Goal: Task Accomplishment & Management: Use online tool/utility

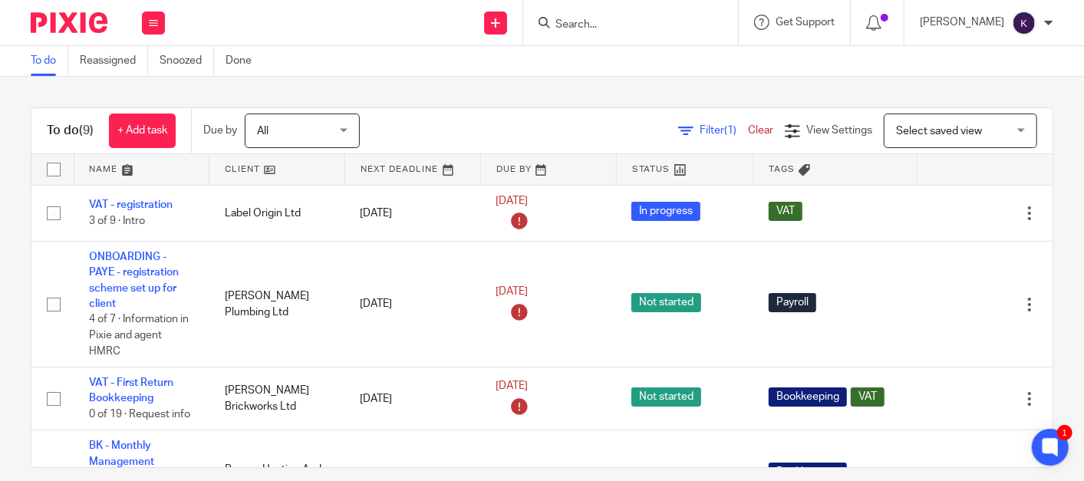
scroll to position [519, 0]
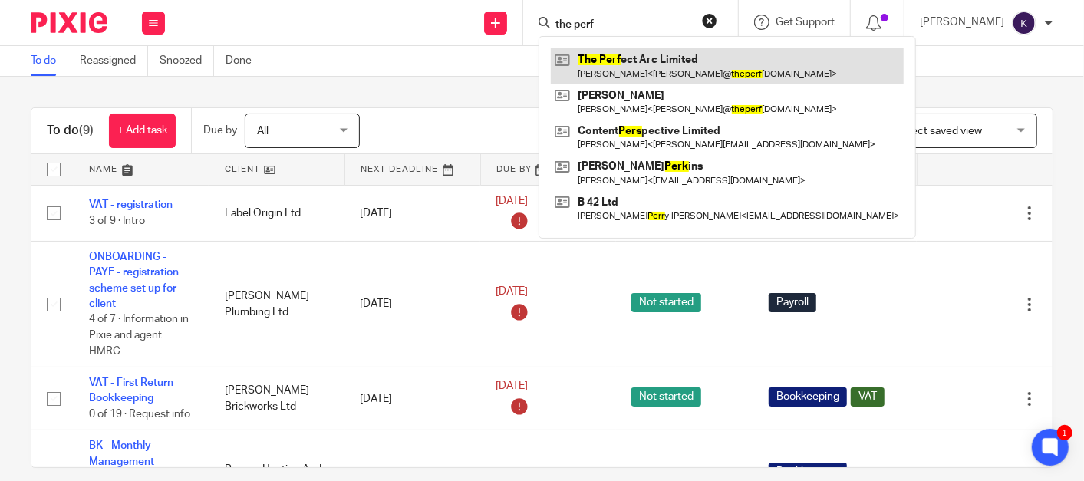
type input "the perf"
click at [686, 68] on link at bounding box center [727, 65] width 353 height 35
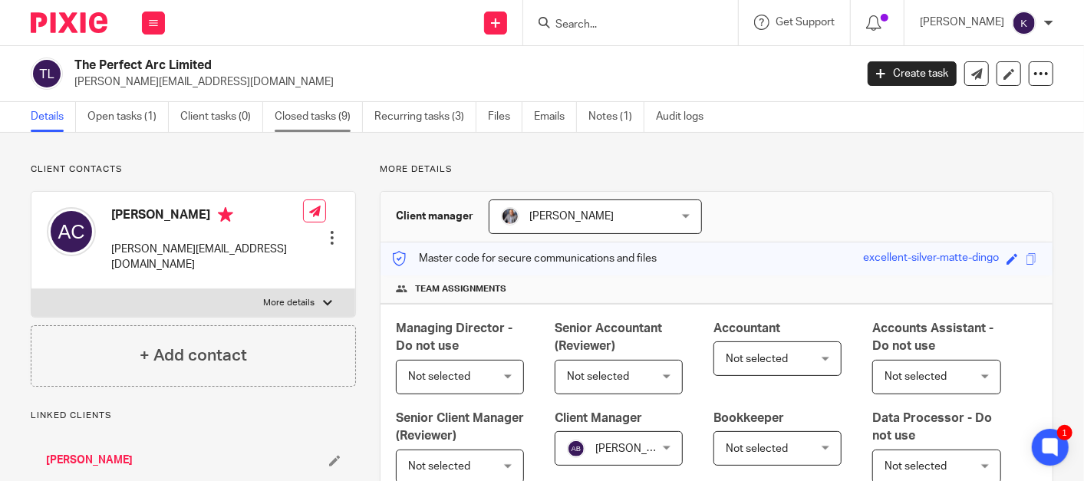
click at [322, 117] on link "Closed tasks (9)" at bounding box center [319, 117] width 88 height 30
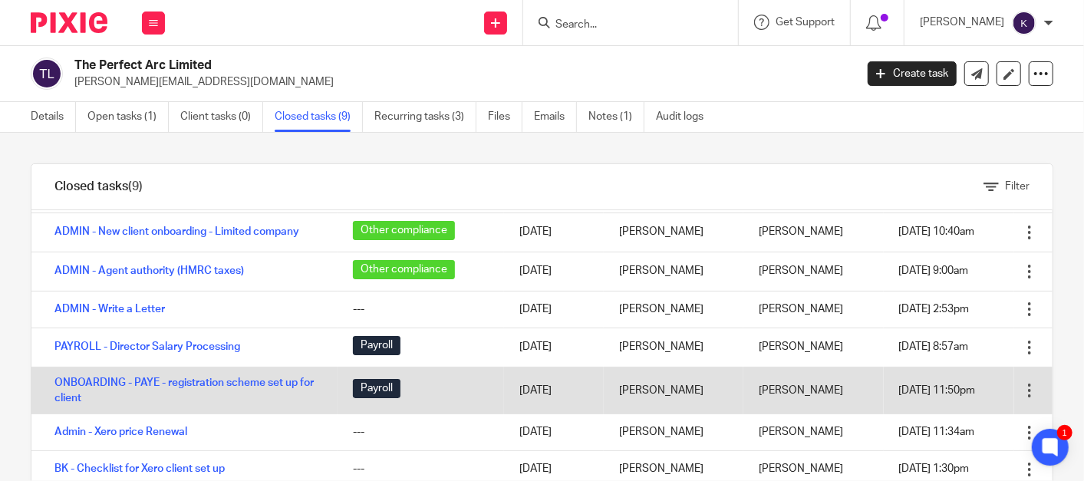
scroll to position [72, 0]
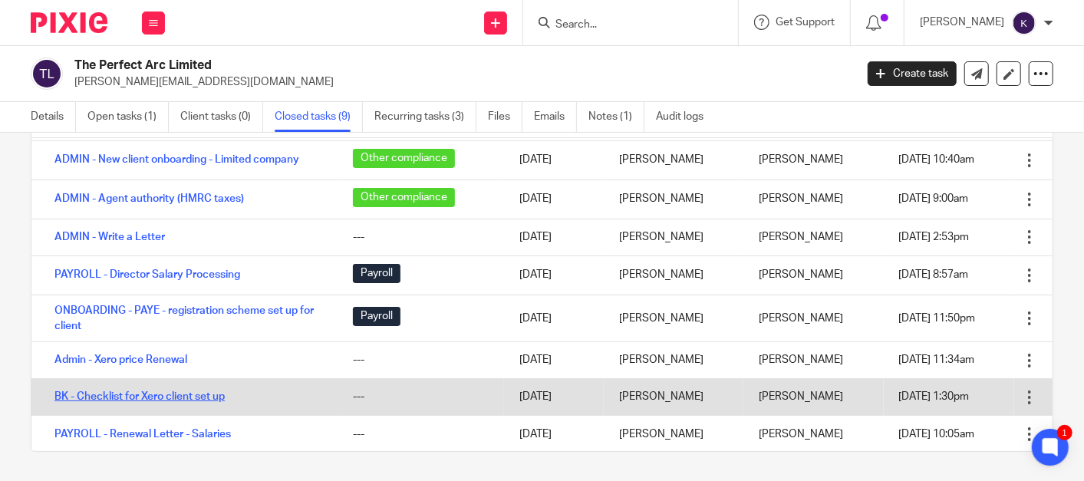
click at [163, 391] on link "BK - Checklist for Xero client set up" at bounding box center [139, 396] width 170 height 11
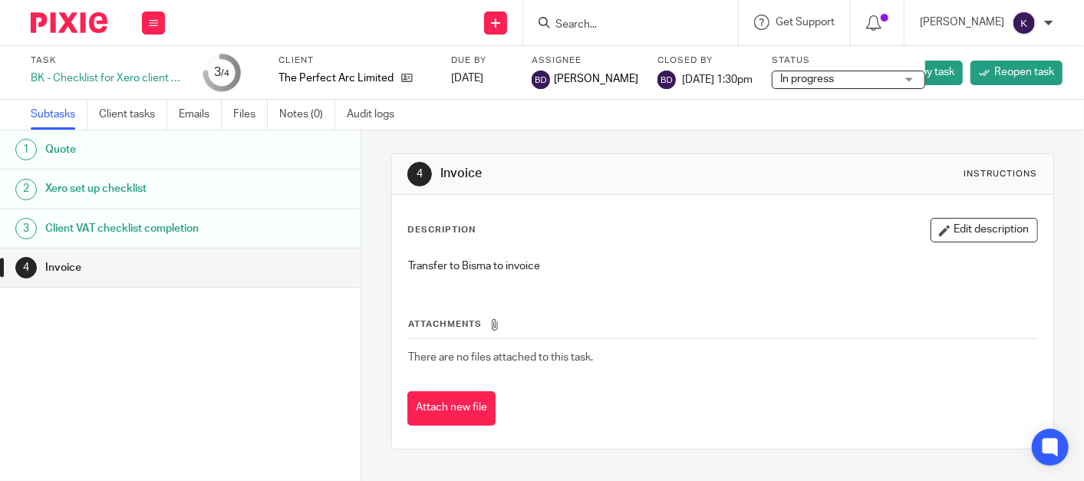
click at [129, 185] on h1 "Xero set up checklist" at bounding box center [145, 188] width 200 height 23
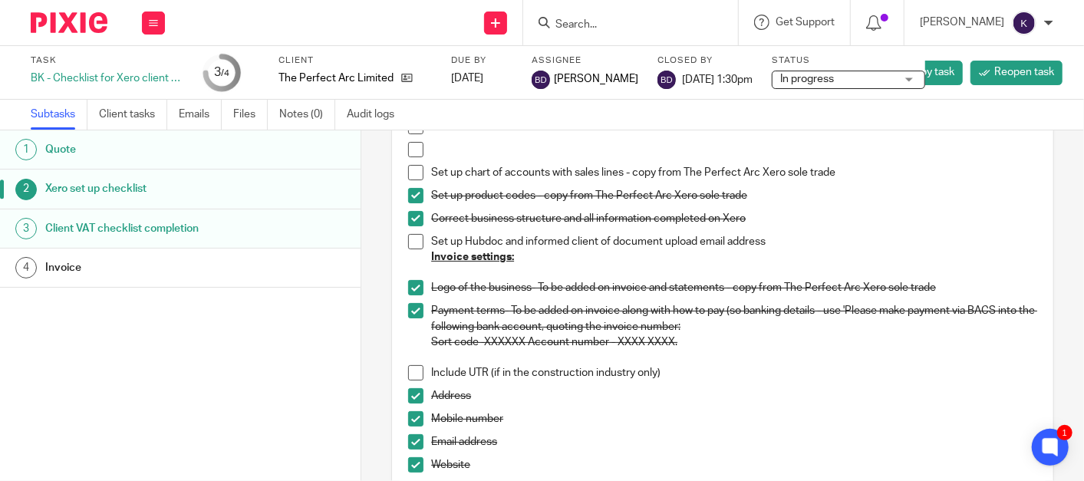
scroll to position [341, 0]
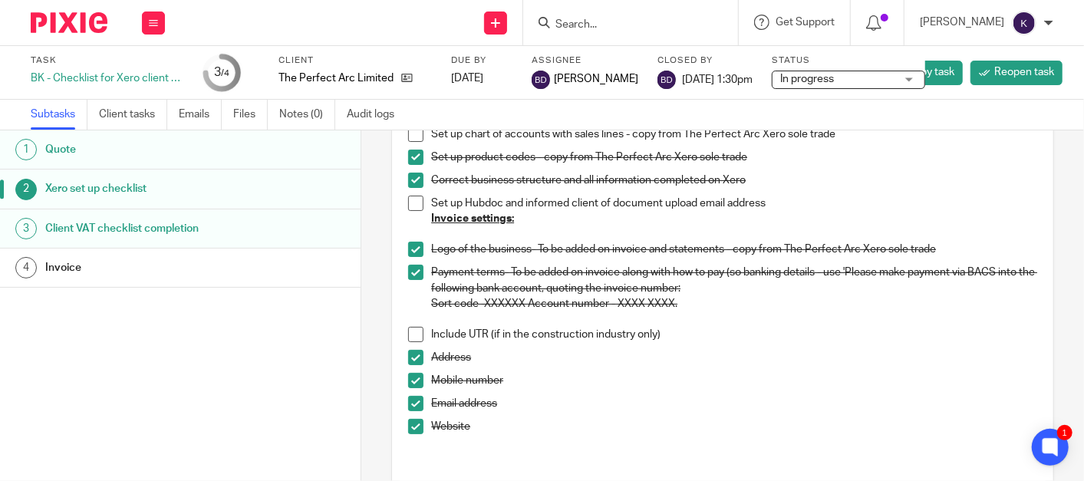
click at [619, 367] on div "Address" at bounding box center [734, 361] width 606 height 23
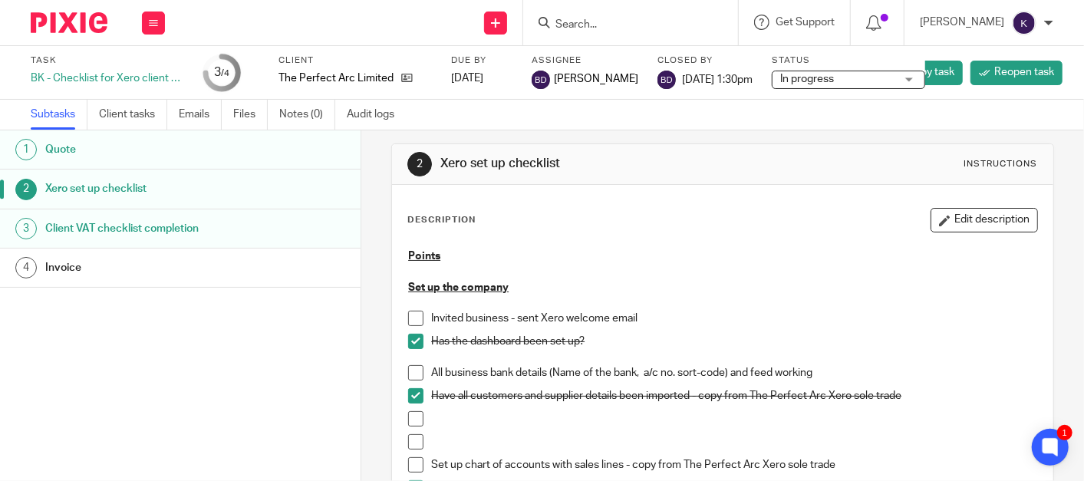
scroll to position [0, 0]
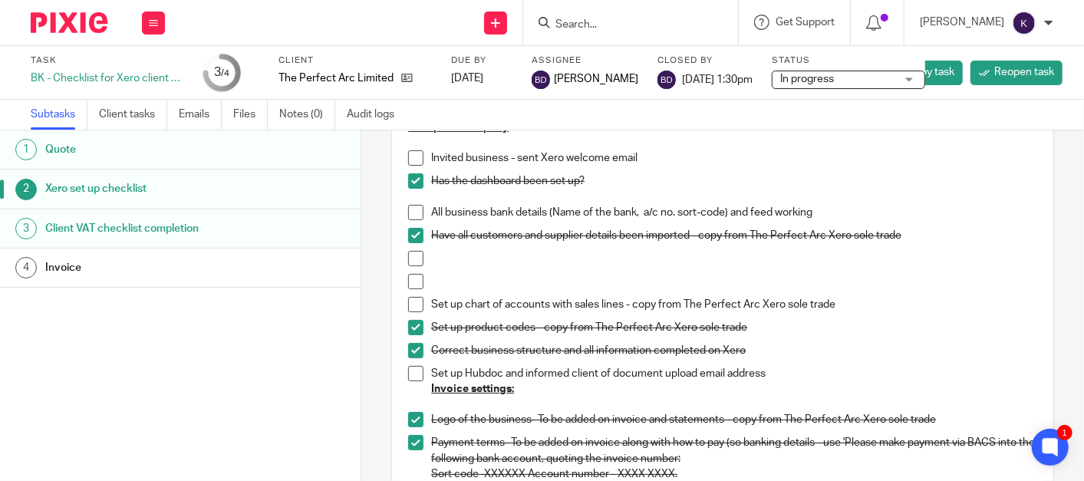
click at [568, 259] on p at bounding box center [734, 258] width 606 height 15
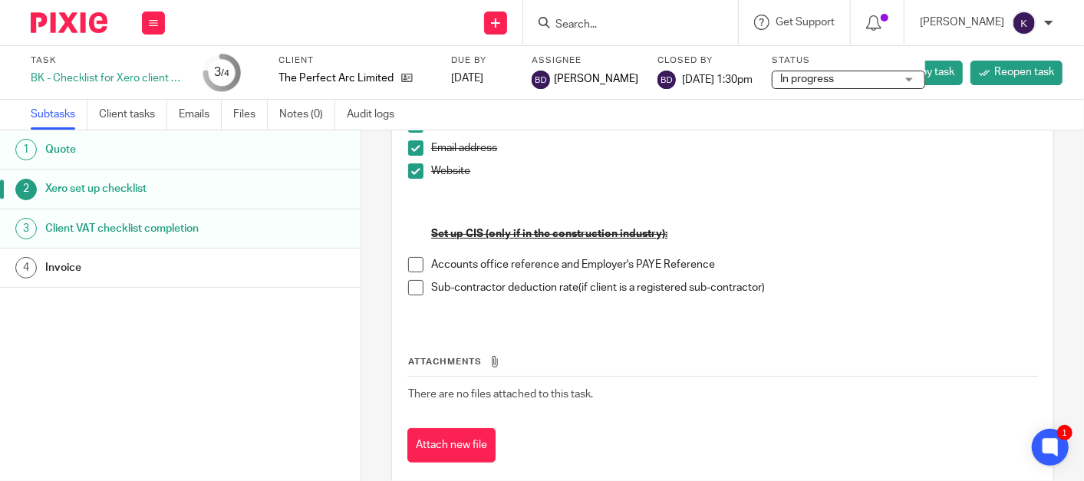
scroll to position [596, 0]
click at [787, 305] on p at bounding box center [734, 302] width 606 height 15
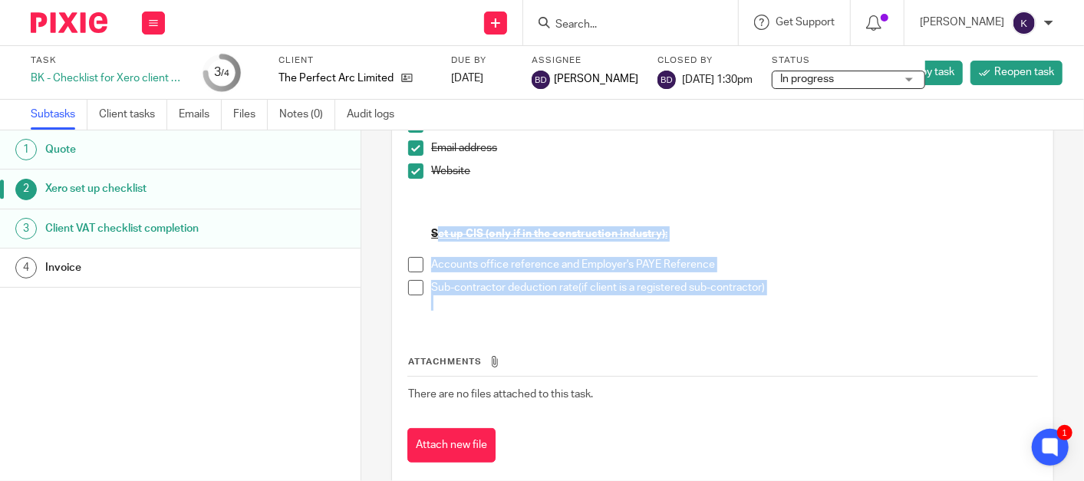
drag, startPoint x: 789, startPoint y: 293, endPoint x: 434, endPoint y: 230, distance: 360.9
click at [434, 230] on ul "Invited business - sent Xero welcome email Has the dashboard been set up? All b…" at bounding box center [722, 17] width 629 height 587
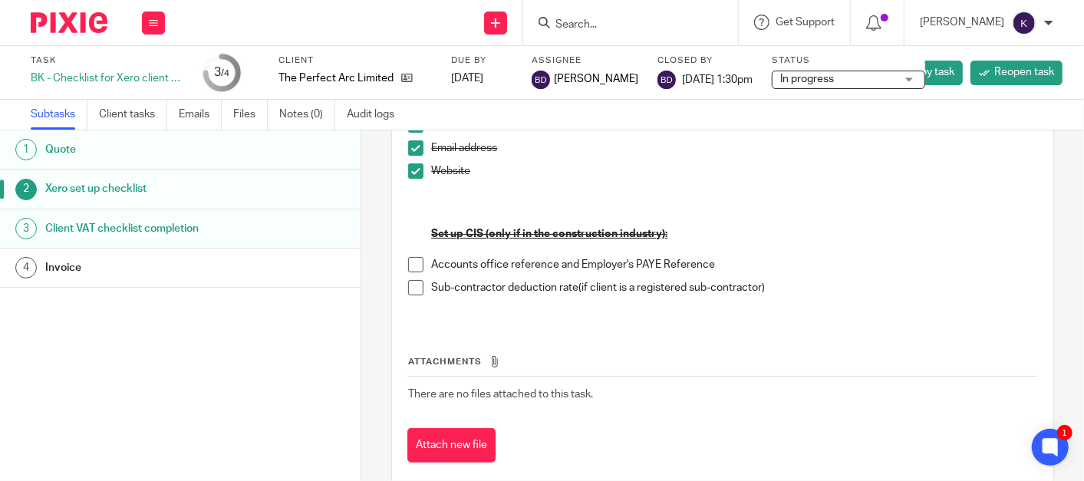
drag, startPoint x: 434, startPoint y: 230, endPoint x: 800, endPoint y: 317, distance: 376.2
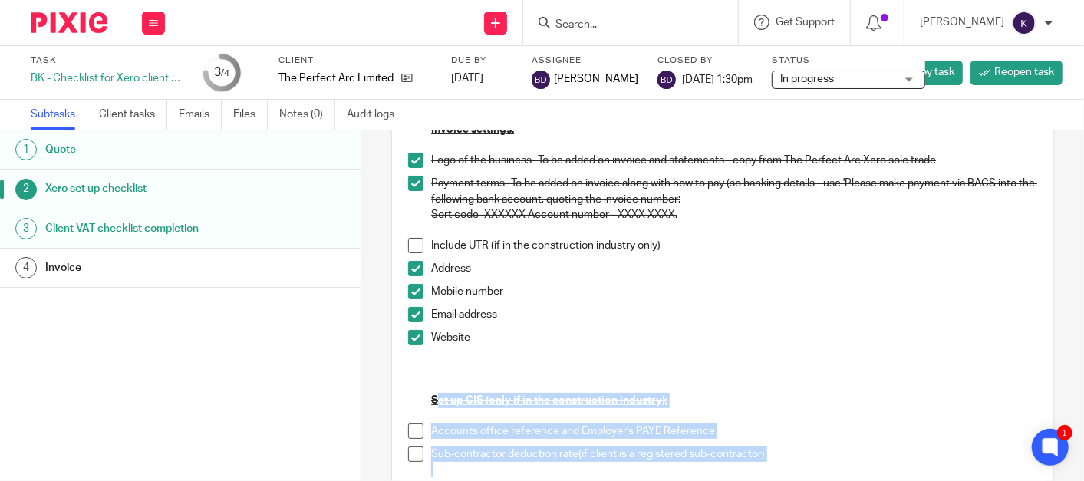
scroll to position [0, 0]
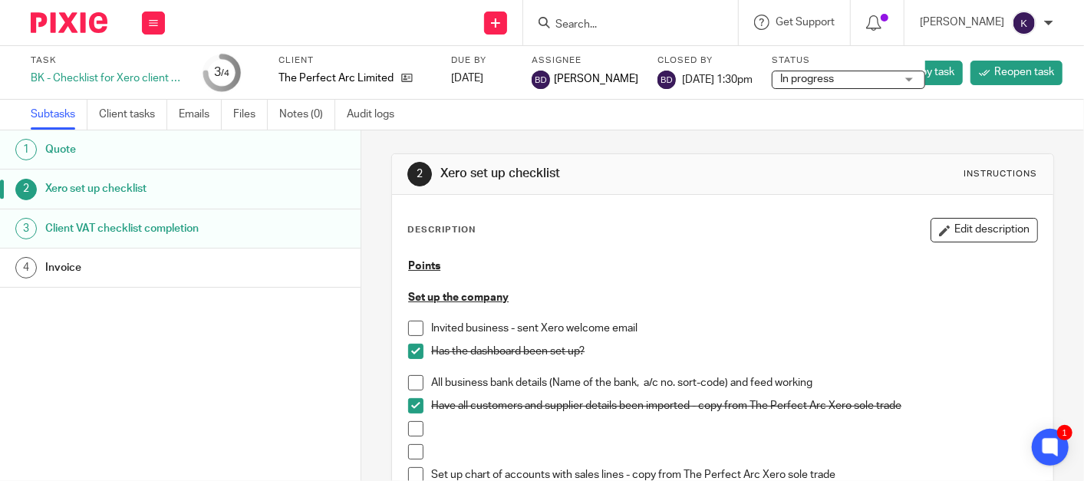
click at [718, 300] on p "Set up the company" at bounding box center [722, 297] width 629 height 15
click at [87, 25] on img at bounding box center [69, 22] width 77 height 21
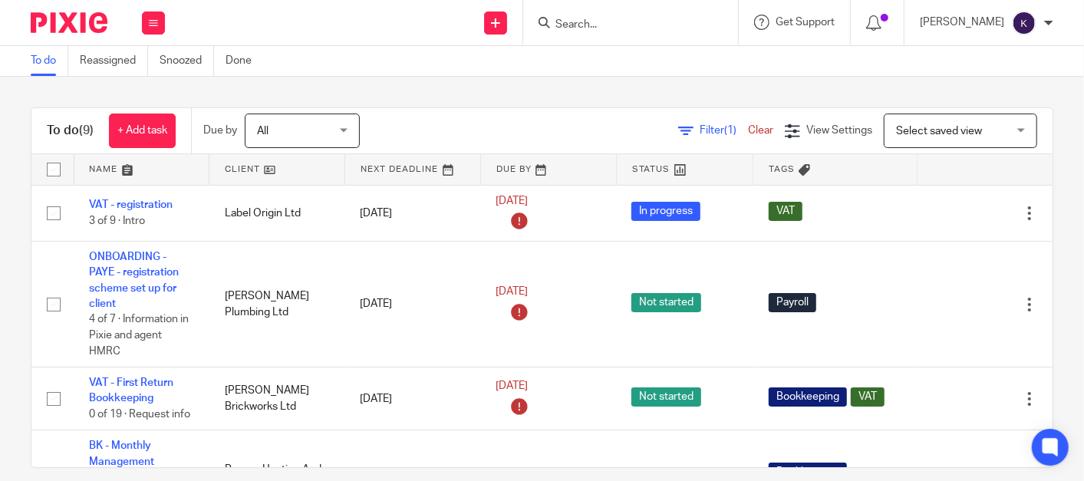
click at [671, 22] on input "Search" at bounding box center [623, 25] width 138 height 14
click at [153, 27] on icon at bounding box center [153, 22] width 9 height 9
click at [1004, 27] on p "[PERSON_NAME]" at bounding box center [962, 22] width 84 height 15
click at [82, 15] on img at bounding box center [69, 22] width 77 height 21
click at [153, 28] on button at bounding box center [153, 23] width 23 height 23
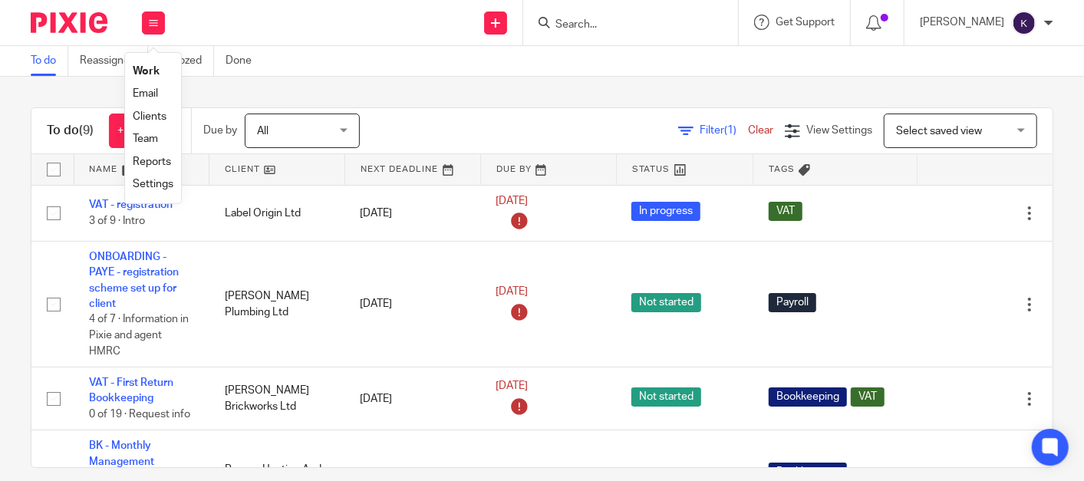
click at [149, 182] on link "Settings" at bounding box center [153, 184] width 41 height 11
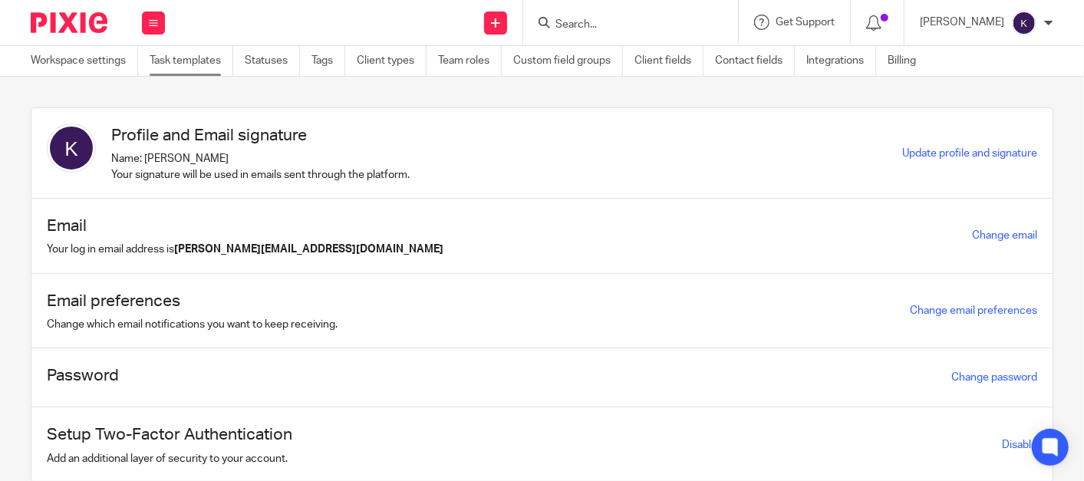
click at [169, 57] on link "Task templates" at bounding box center [192, 61] width 84 height 30
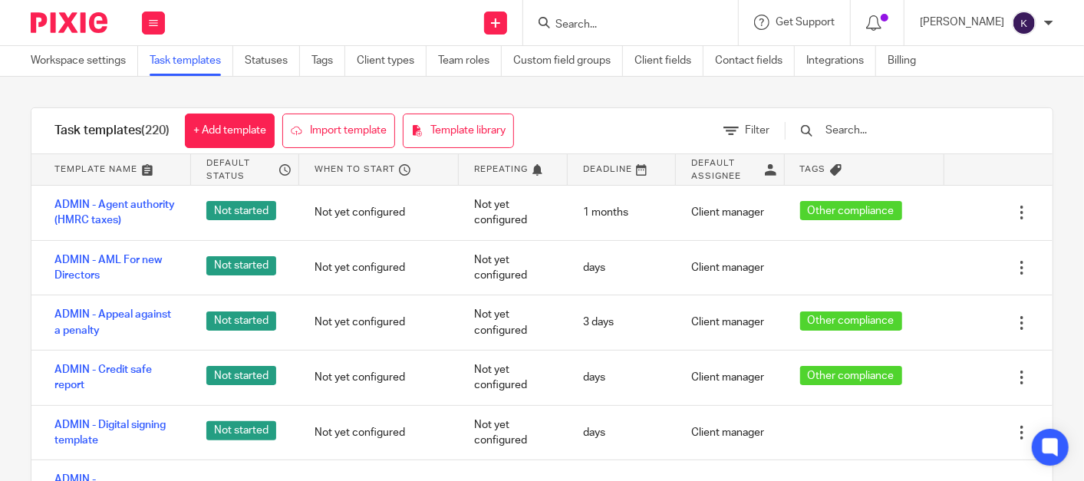
scroll to position [426, 0]
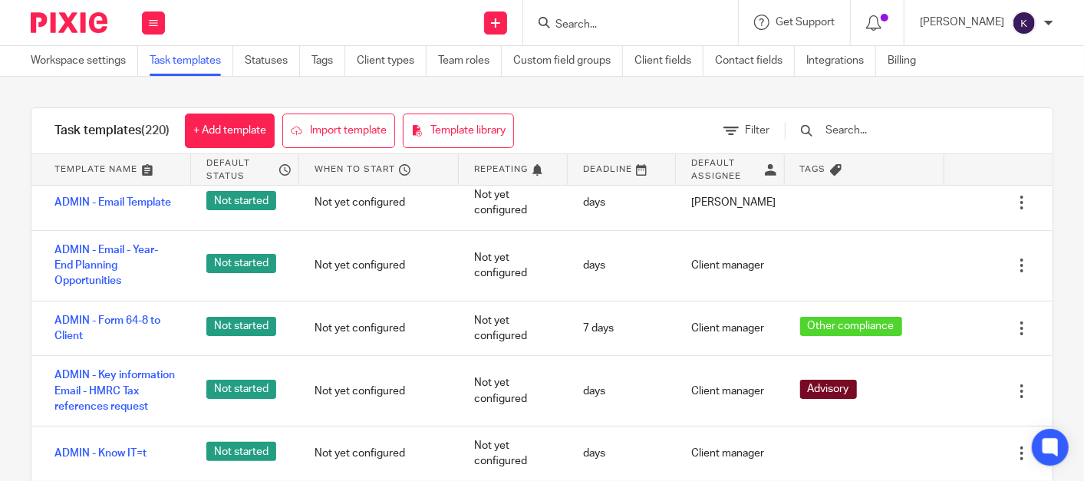
drag, startPoint x: 919, startPoint y: 127, endPoint x: 909, endPoint y: 128, distance: 10.1
click at [919, 127] on input "text" at bounding box center [913, 130] width 179 height 17
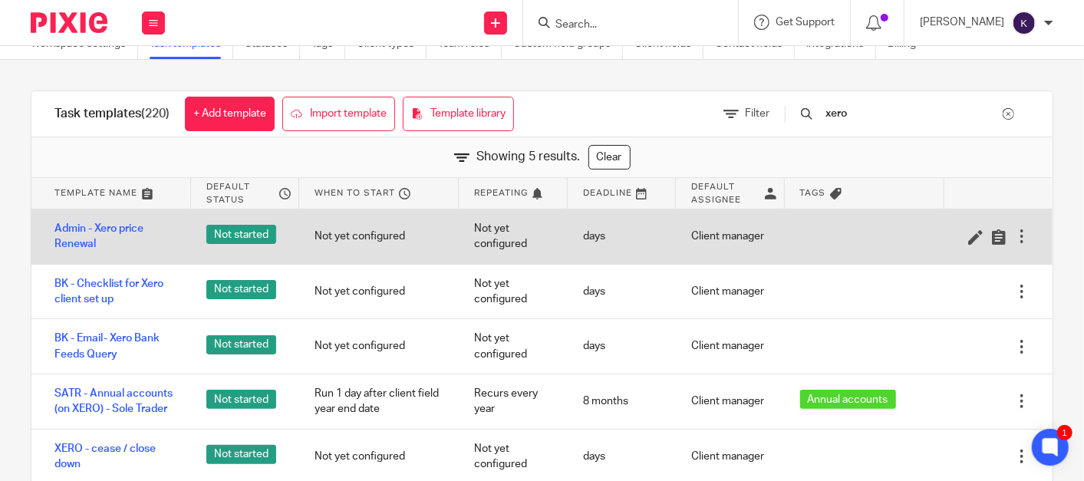
scroll to position [0, 0]
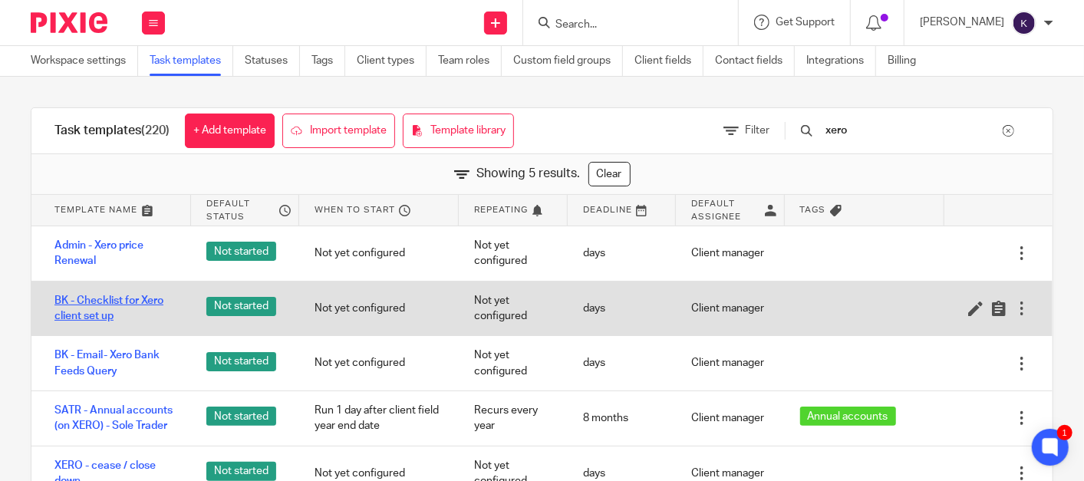
type input "xero"
click at [127, 298] on link "BK - Checklist for Xero client set up" at bounding box center [114, 308] width 121 height 31
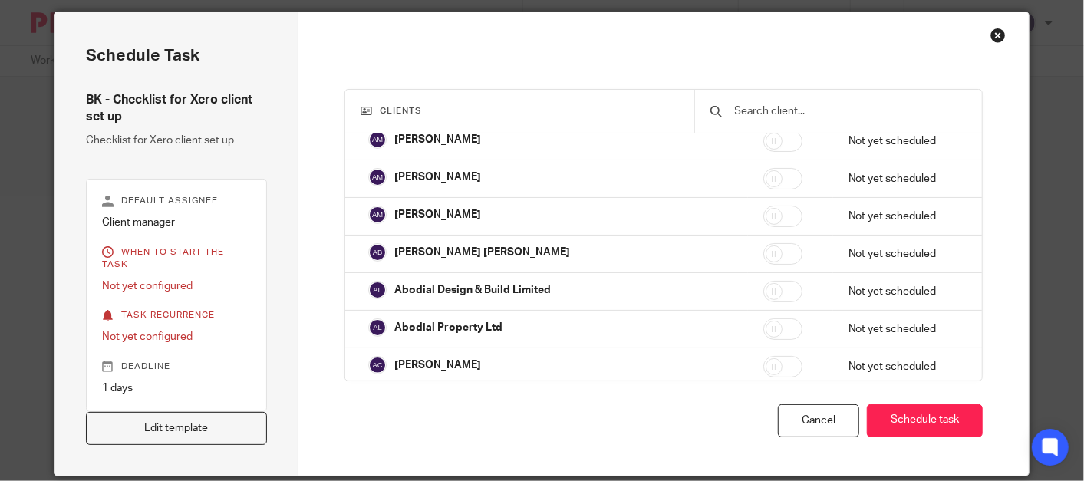
scroll to position [94, 0]
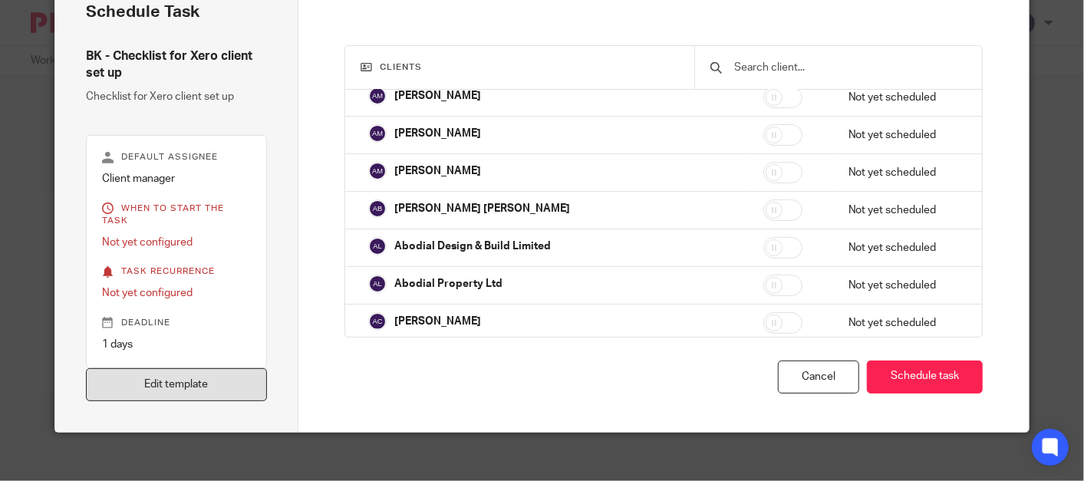
click at [197, 369] on link "Edit template" at bounding box center [176, 384] width 181 height 33
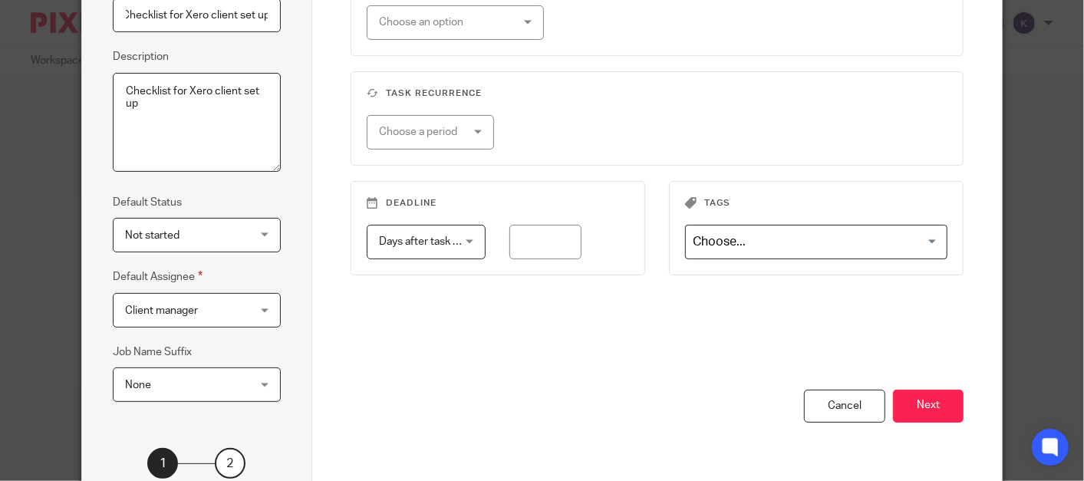
scroll to position [302, 0]
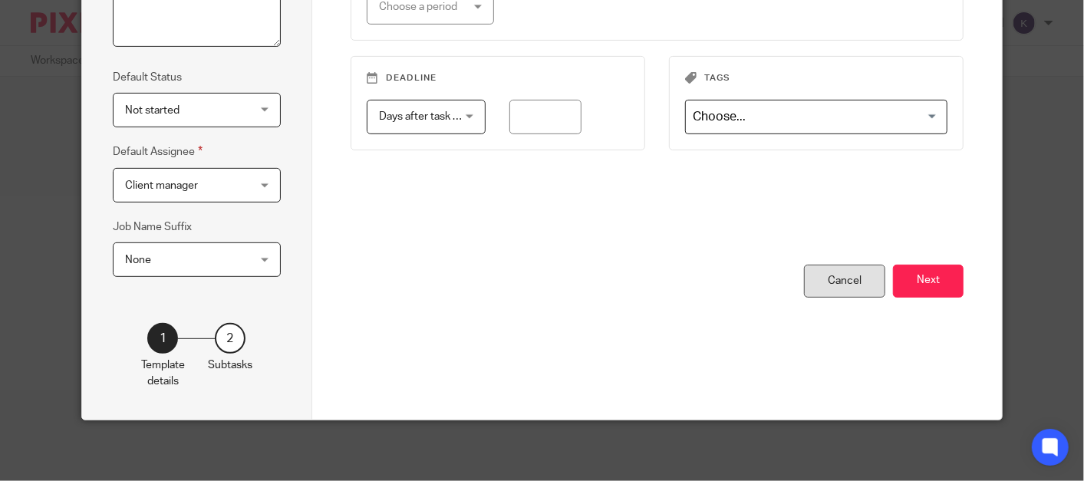
click at [871, 272] on div "Cancel" at bounding box center [844, 281] width 81 height 33
click at [929, 285] on button "Next" at bounding box center [928, 281] width 71 height 33
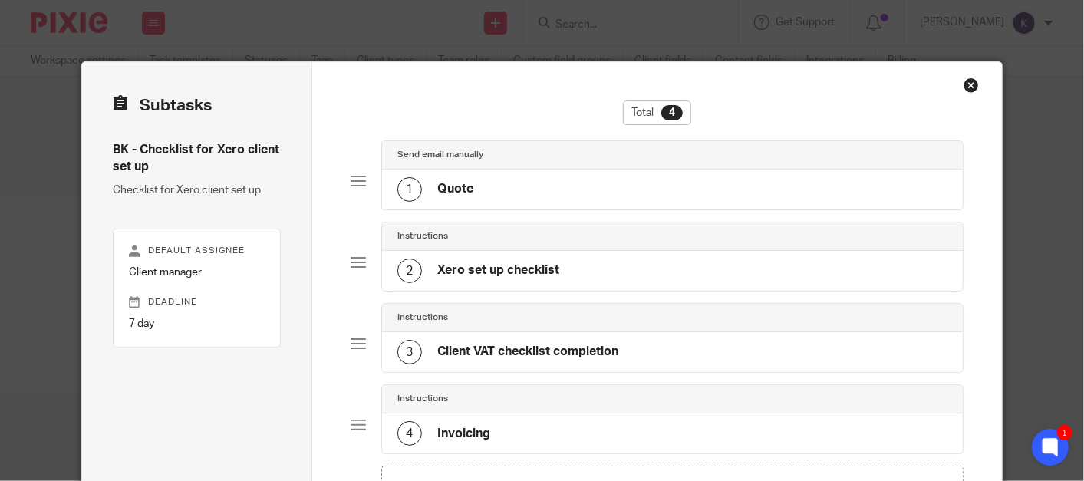
click at [486, 268] on h4 "Xero set up checklist" at bounding box center [498, 270] width 122 height 16
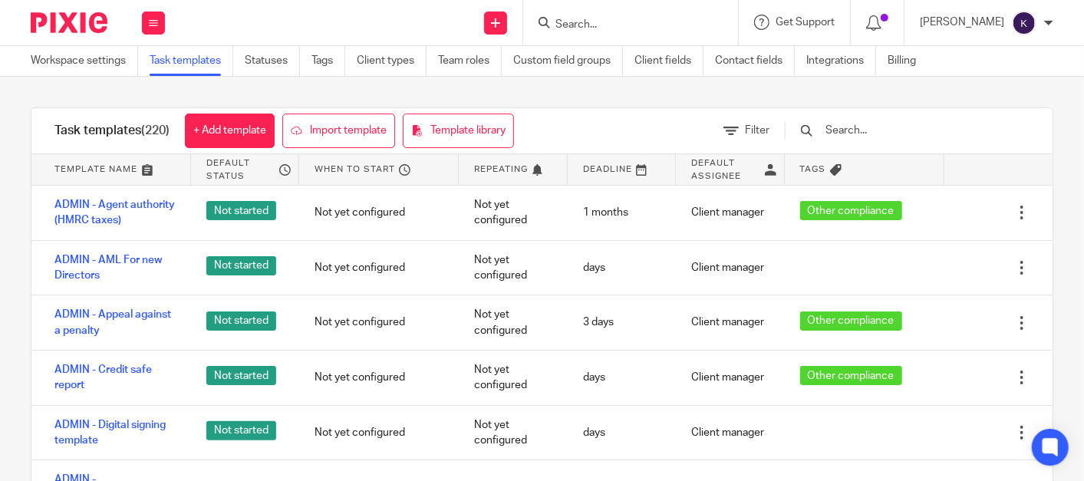
drag, startPoint x: 947, startPoint y: 147, endPoint x: 936, endPoint y: 123, distance: 26.1
click at [945, 144] on div at bounding box center [900, 130] width 260 height 45
click at [936, 123] on input "text" at bounding box center [913, 130] width 179 height 17
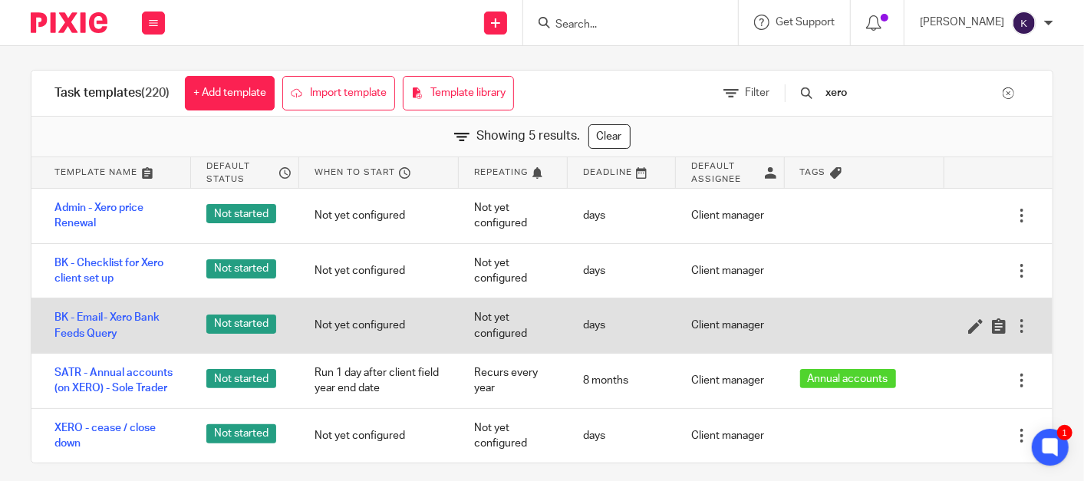
scroll to position [49, 0]
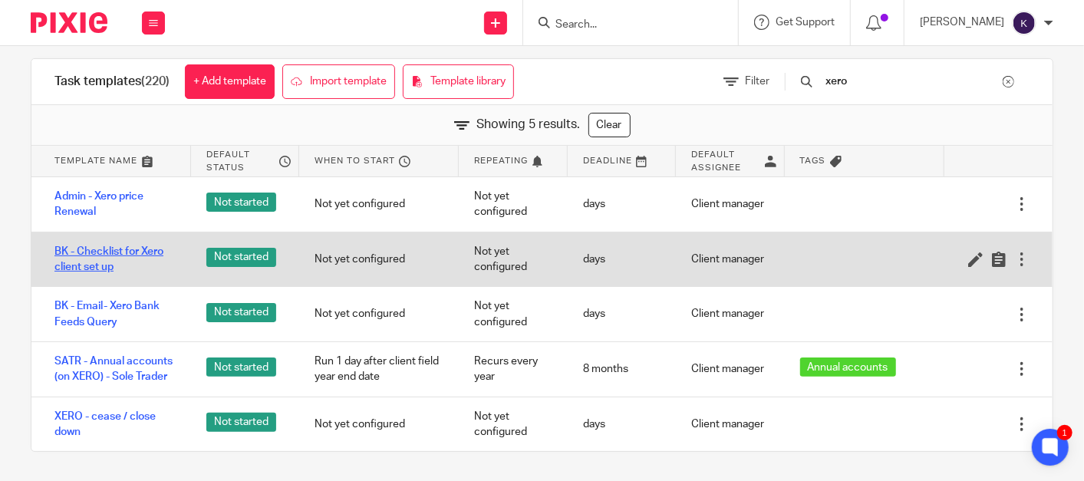
type input "xero"
click at [105, 269] on link "BK - Checklist for Xero client set up" at bounding box center [114, 259] width 121 height 31
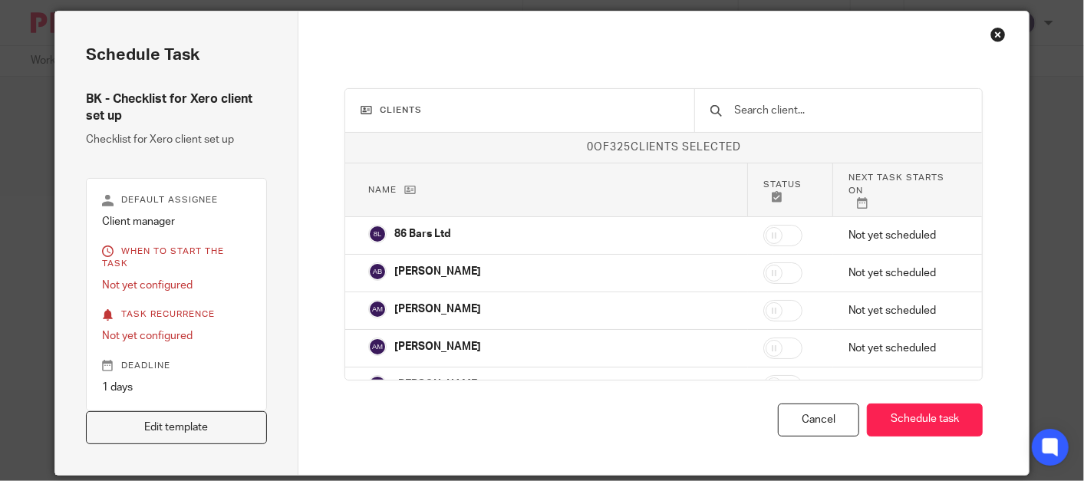
scroll to position [94, 0]
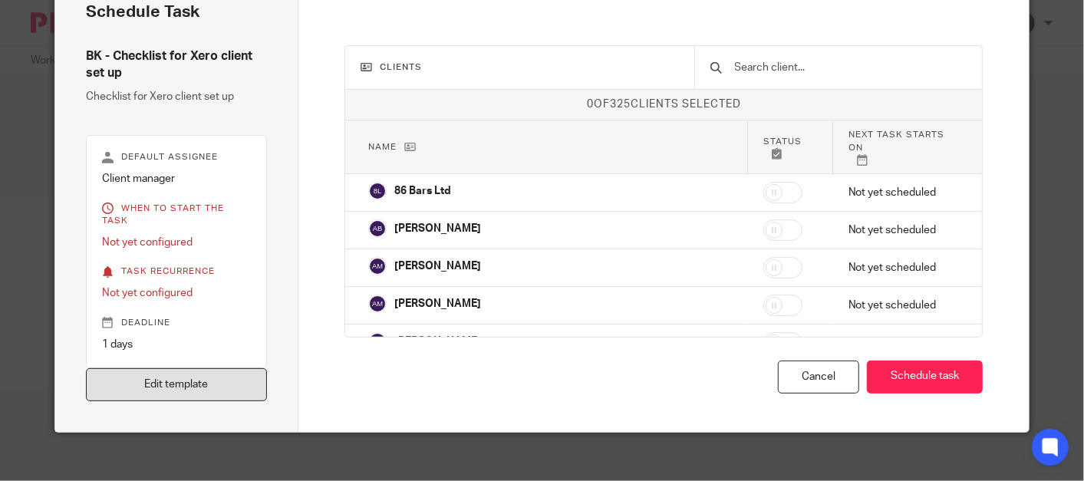
click at [219, 368] on link "Edit template" at bounding box center [176, 384] width 181 height 33
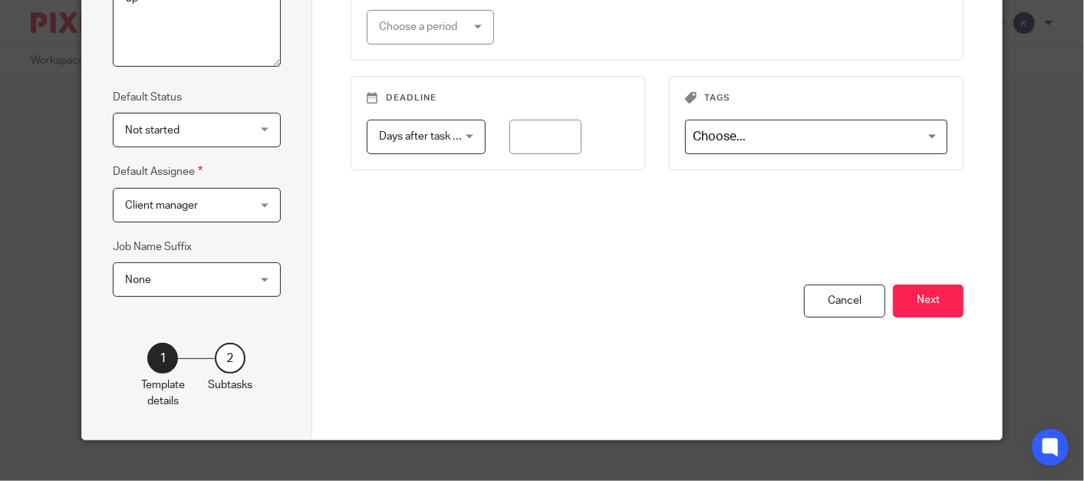
scroll to position [302, 0]
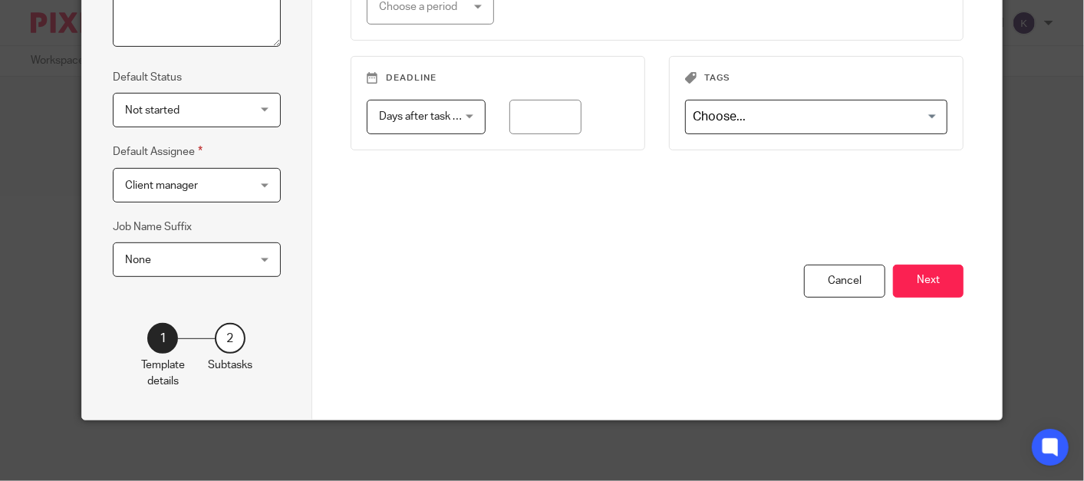
click at [909, 274] on button "Next" at bounding box center [928, 281] width 71 height 33
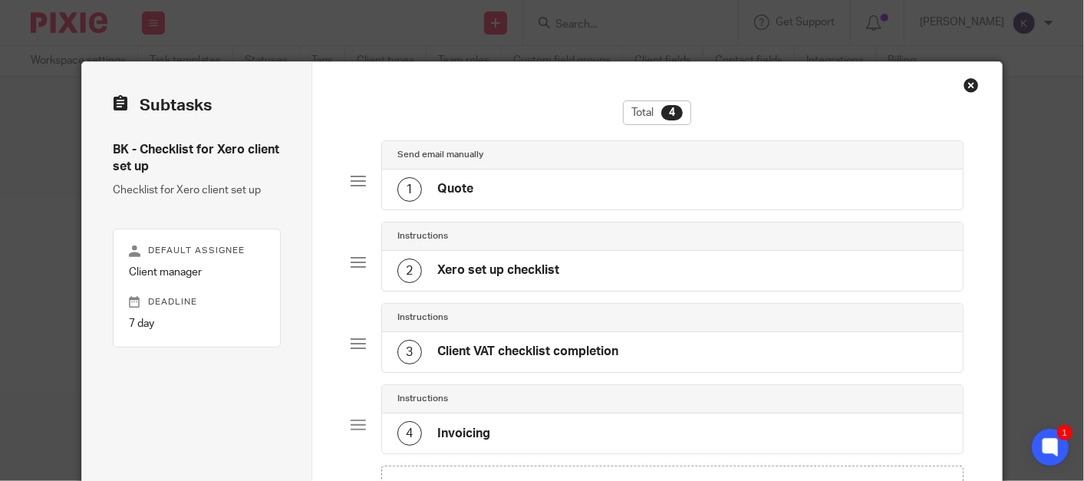
scroll to position [0, 0]
click at [484, 262] on h4 "Xero set up checklist" at bounding box center [498, 270] width 122 height 16
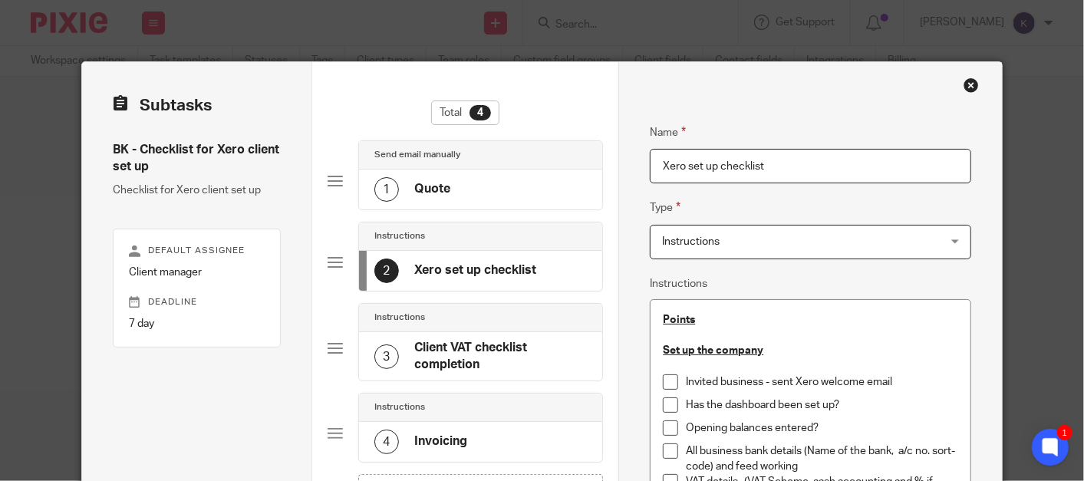
click at [964, 85] on div "Close this dialog window" at bounding box center [971, 85] width 15 height 15
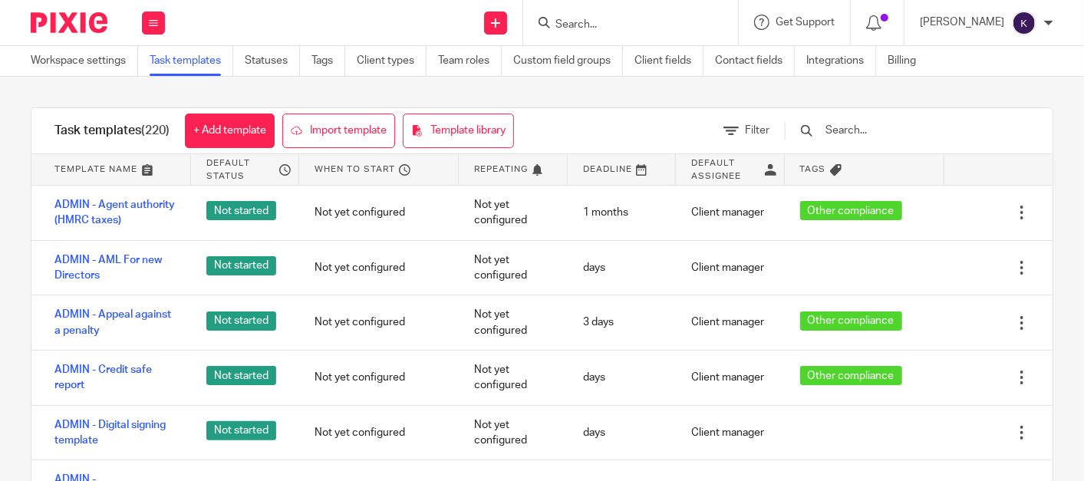
click at [572, 92] on div "Task templates (220) + Add template Import template Template library Filter Tem…" at bounding box center [542, 304] width 1084 height 454
